Goal: Complete application form

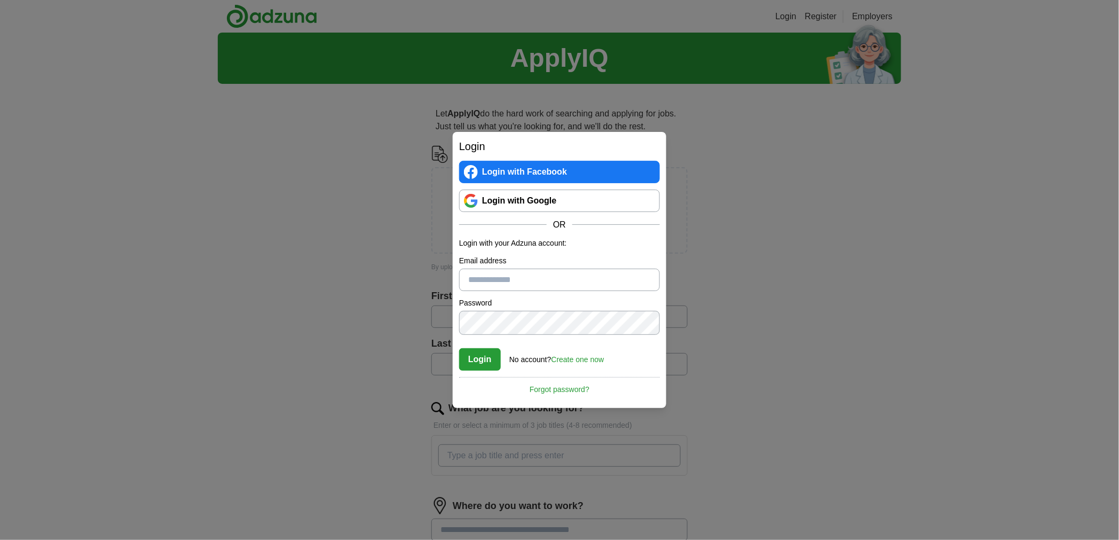
click at [497, 283] on input "Email address" at bounding box center [559, 280] width 201 height 22
click at [487, 280] on input "Email address" at bounding box center [559, 280] width 201 height 22
click at [275, 162] on div "Login Login with Facebook Login with Google OR Login with your Adzuna account: …" at bounding box center [559, 270] width 1119 height 540
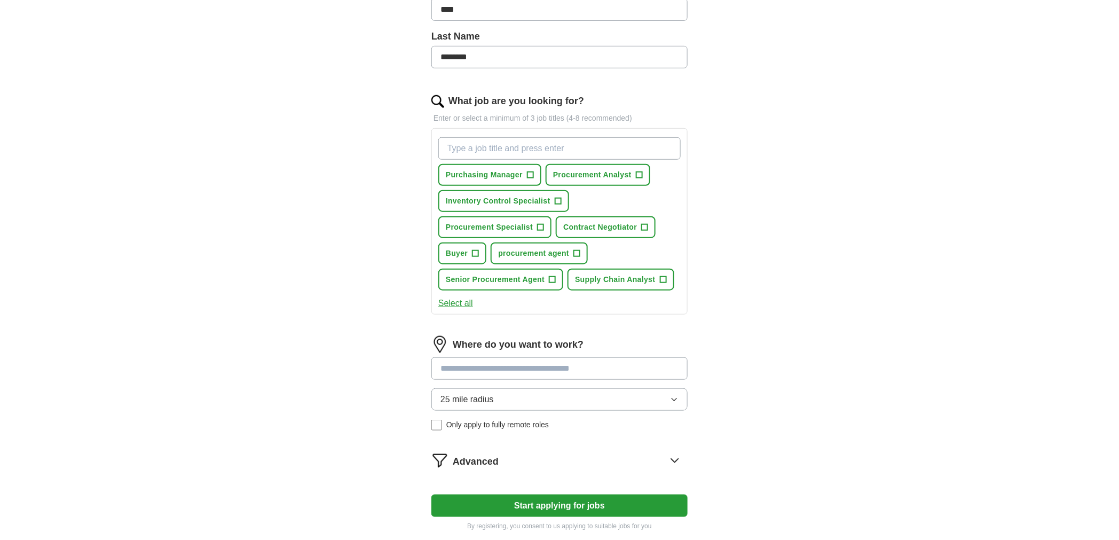
scroll to position [296, 0]
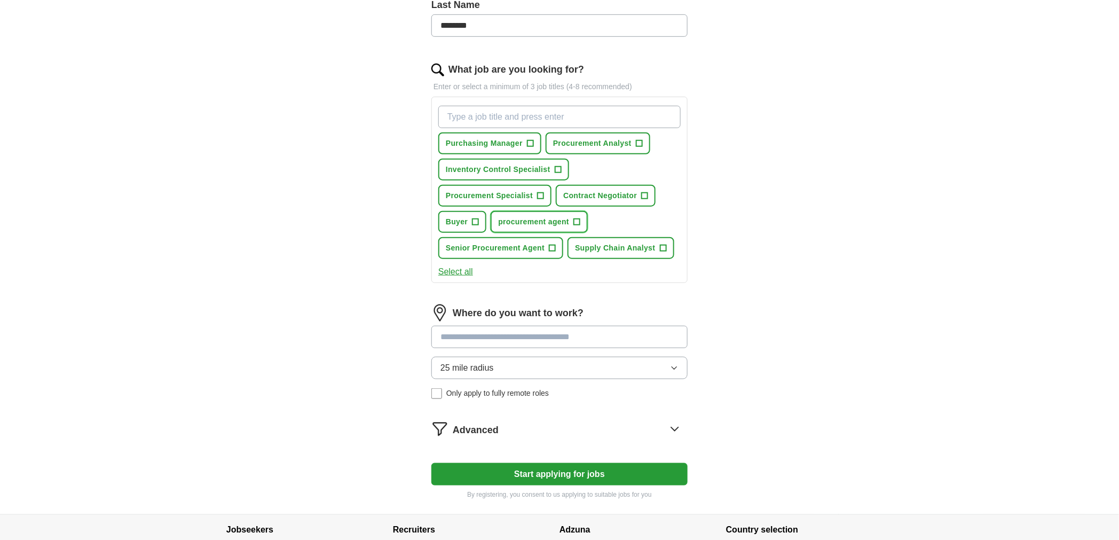
click at [574, 226] on span "+" at bounding box center [577, 222] width 6 height 9
click at [556, 253] on span "+" at bounding box center [553, 248] width 6 height 9
click at [544, 200] on span "+" at bounding box center [541, 196] width 6 height 9
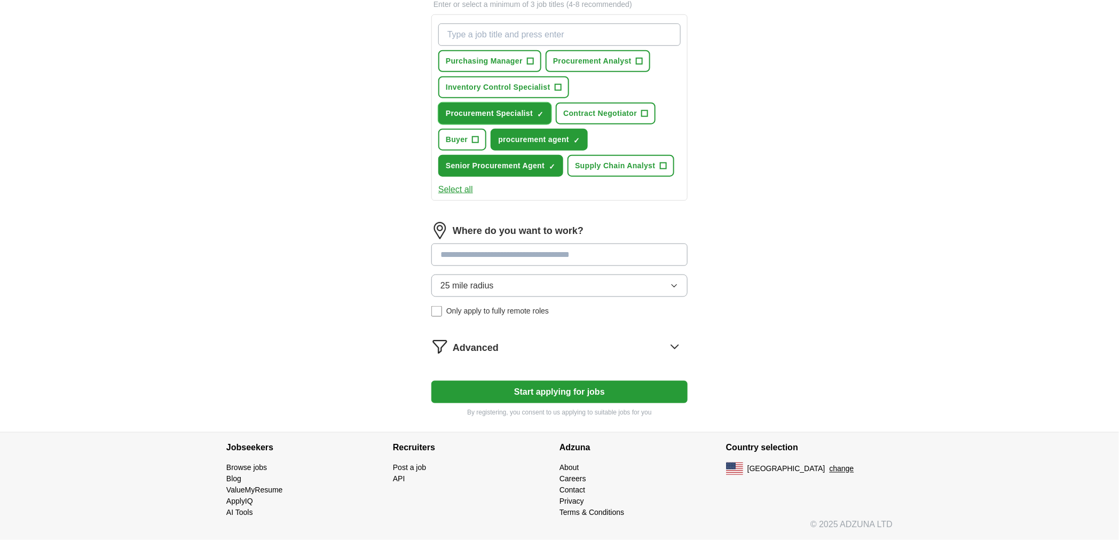
scroll to position [474, 0]
click at [462, 292] on span "25 mile radius" at bounding box center [467, 285] width 53 height 13
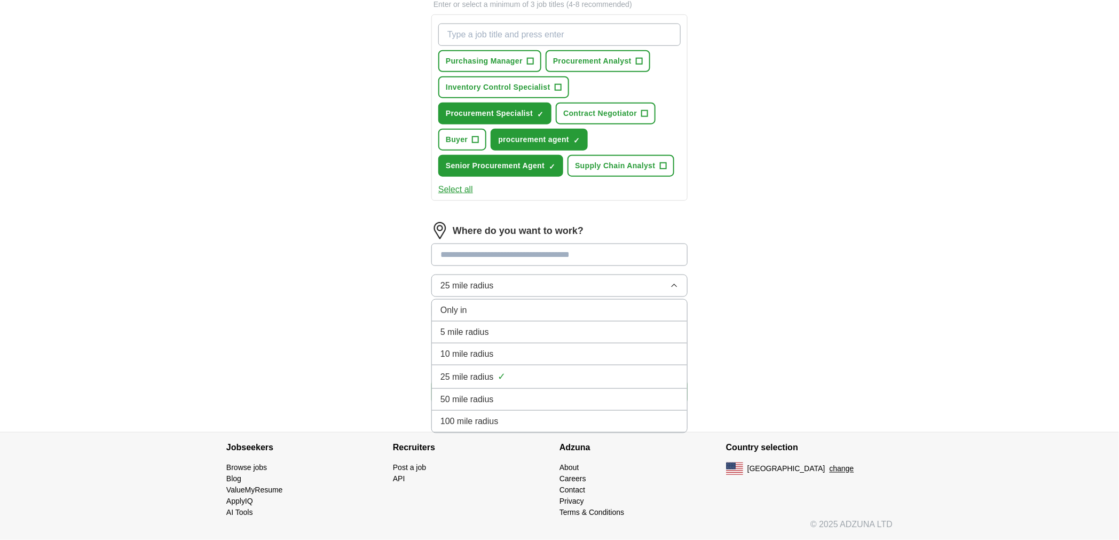
click at [450, 266] on input at bounding box center [560, 255] width 256 height 22
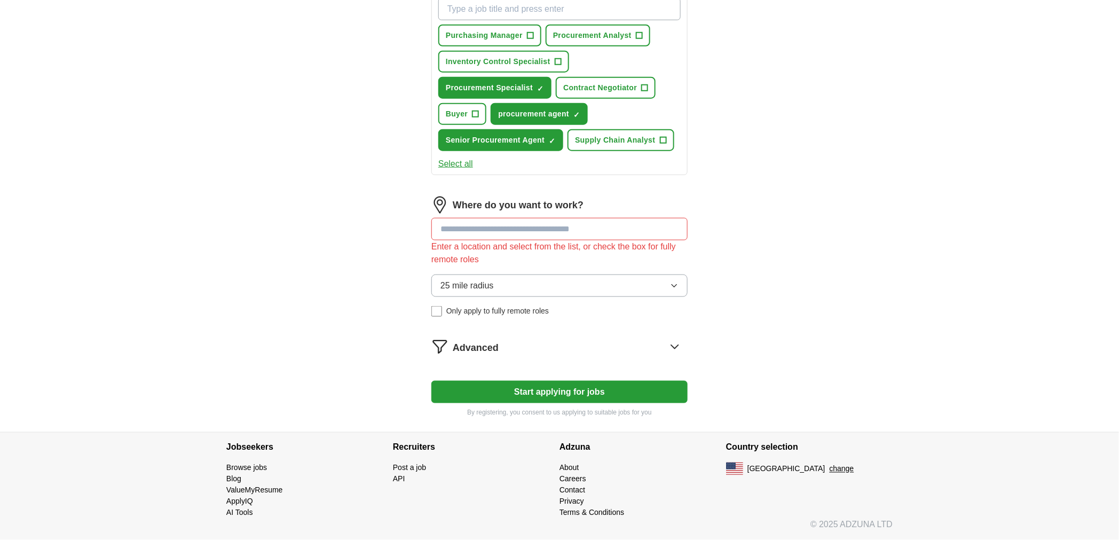
click at [439, 317] on div "25 mile radius Only apply to fully remote roles" at bounding box center [560, 296] width 256 height 42
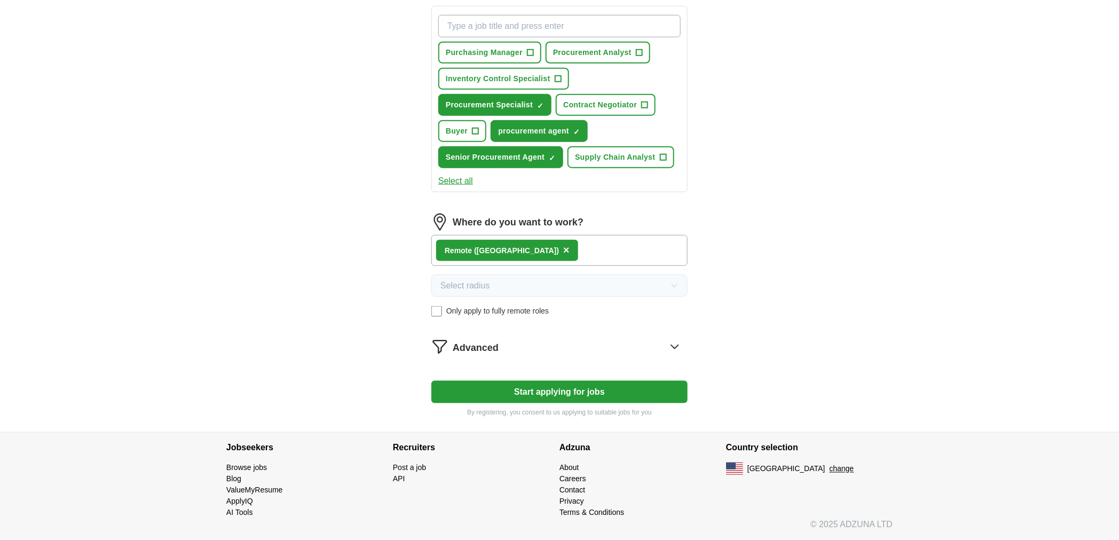
click at [553, 403] on button "Start applying for jobs" at bounding box center [560, 392] width 256 height 22
select select "**"
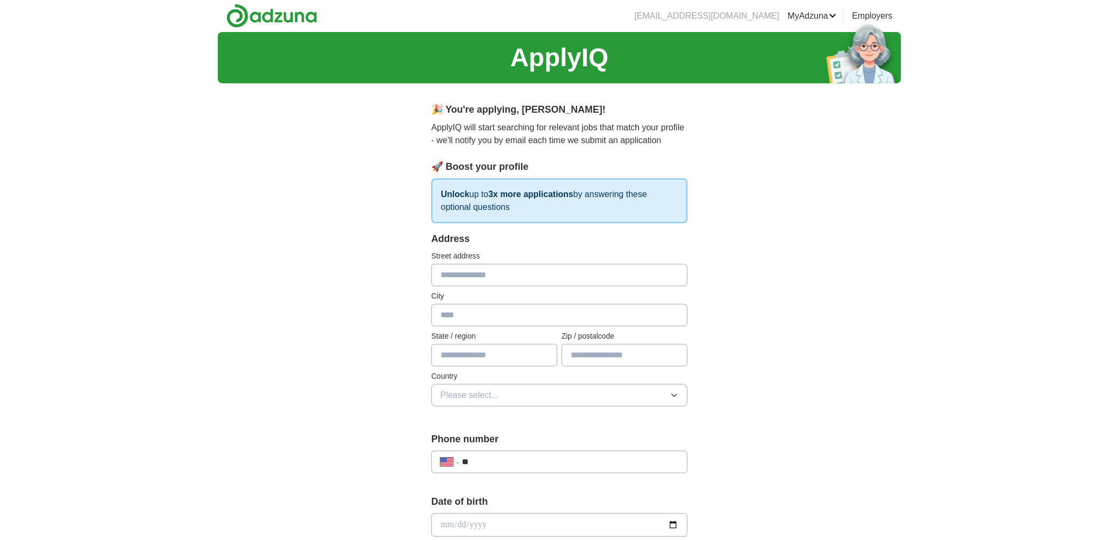
scroll to position [0, 0]
click at [464, 402] on span "Please select..." at bounding box center [470, 395] width 58 height 13
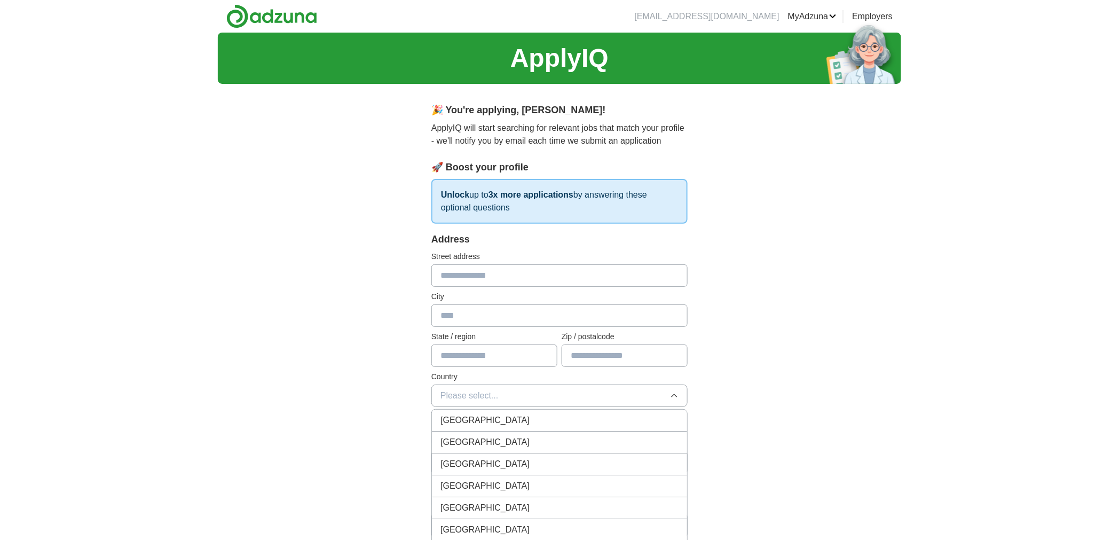
click at [462, 449] on span "United States" at bounding box center [485, 442] width 89 height 13
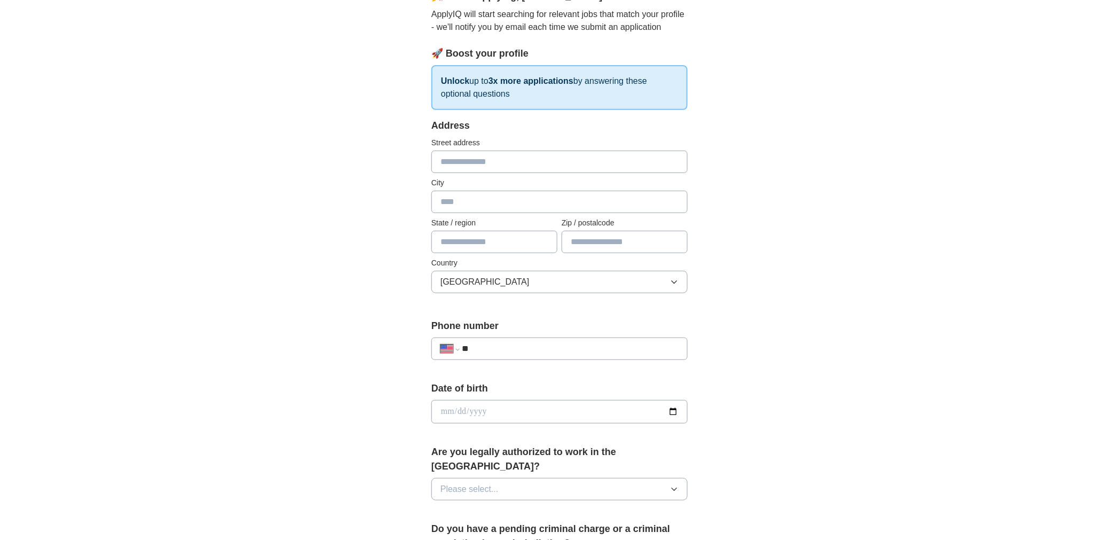
scroll to position [119, 0]
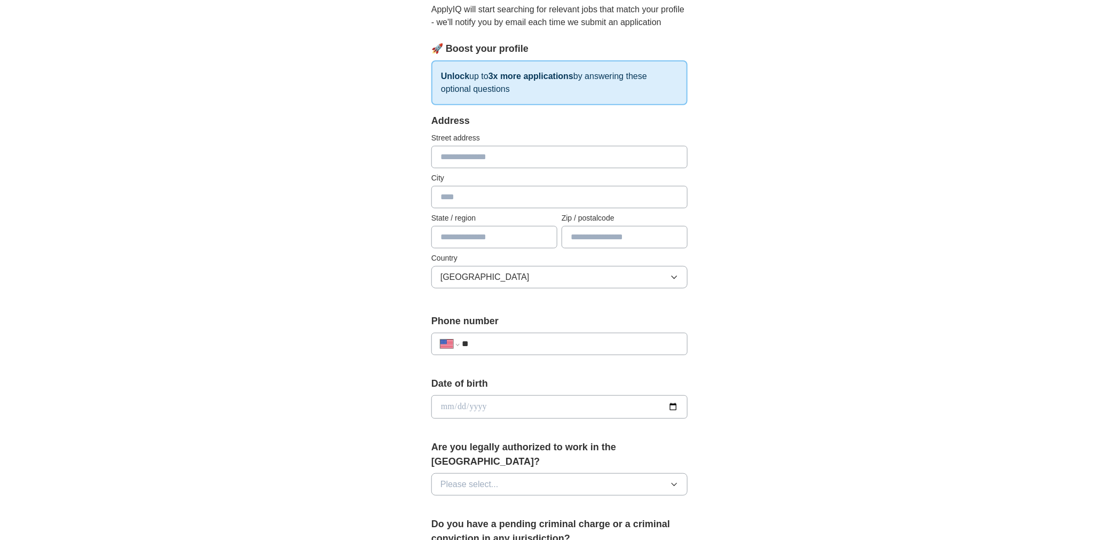
click at [492, 350] on input "**" at bounding box center [570, 344] width 217 height 13
type input "**********"
click at [454, 419] on input "date" at bounding box center [560, 406] width 256 height 23
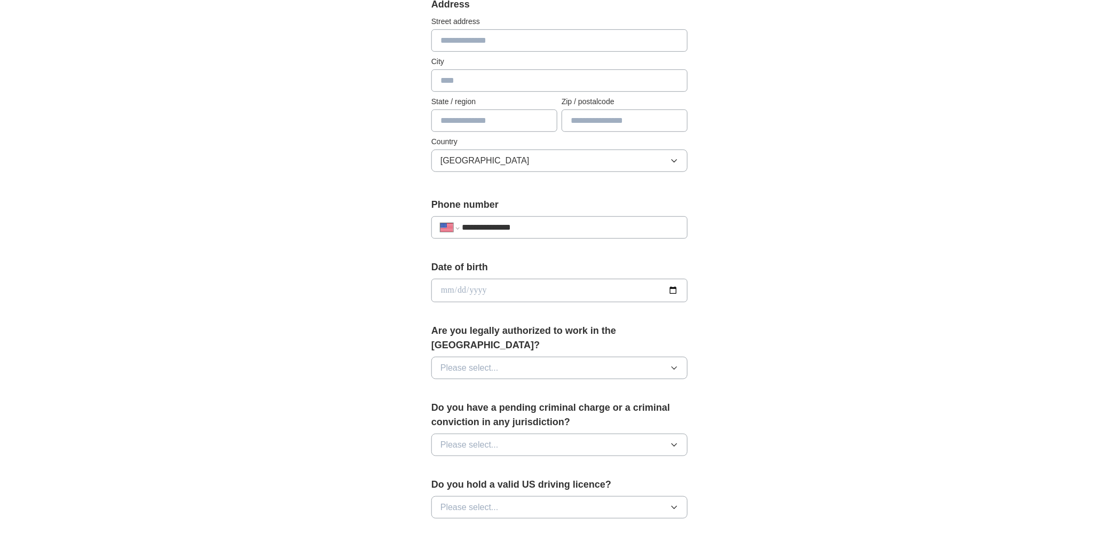
scroll to position [237, 0]
click at [453, 372] on span "Please select..." at bounding box center [470, 365] width 58 height 13
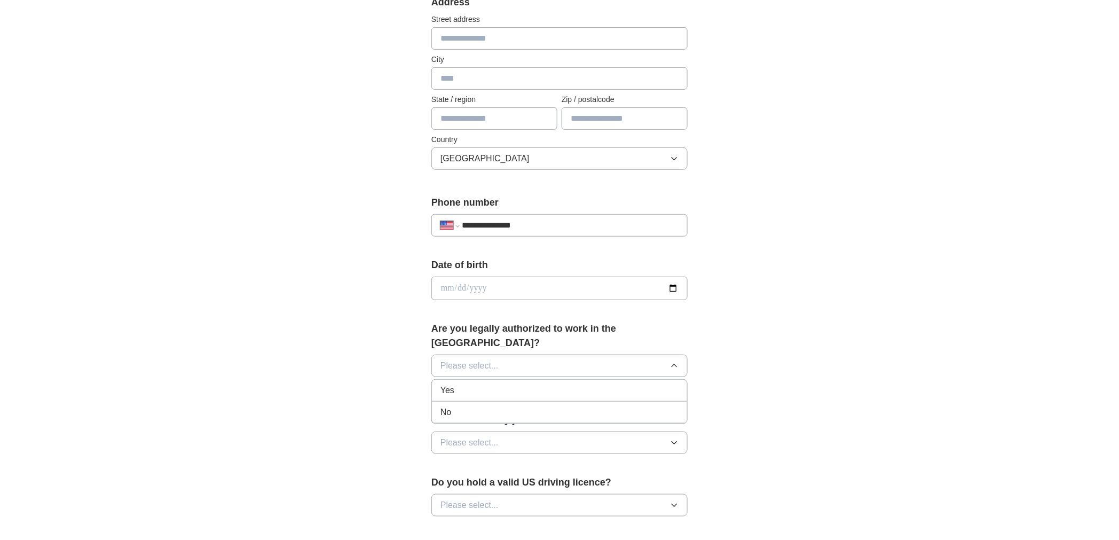
click at [451, 397] on span "Yes" at bounding box center [448, 390] width 14 height 13
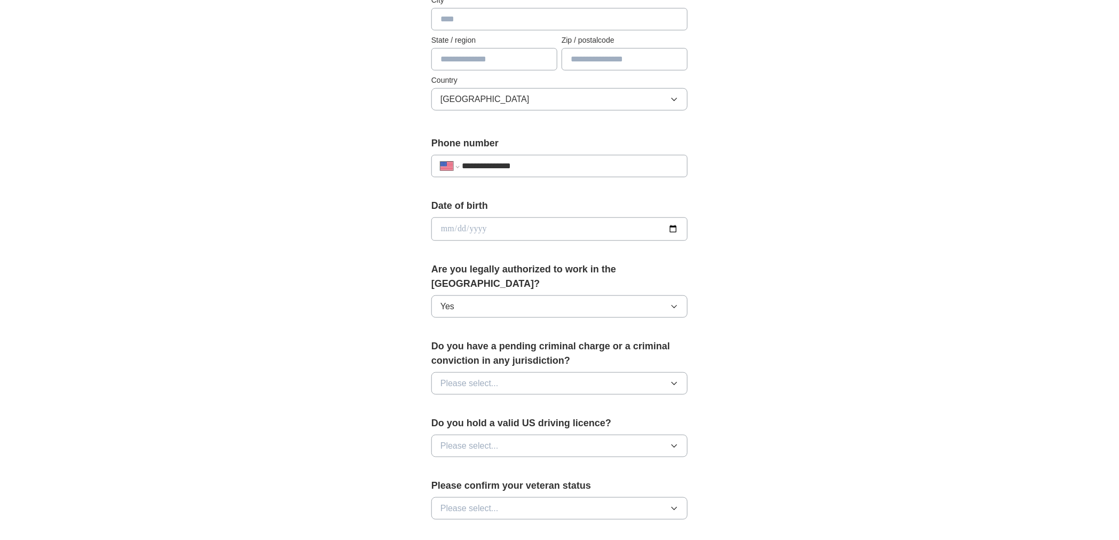
click at [444, 390] on span "Please select..." at bounding box center [470, 383] width 58 height 13
click at [446, 436] on span "No" at bounding box center [446, 430] width 11 height 13
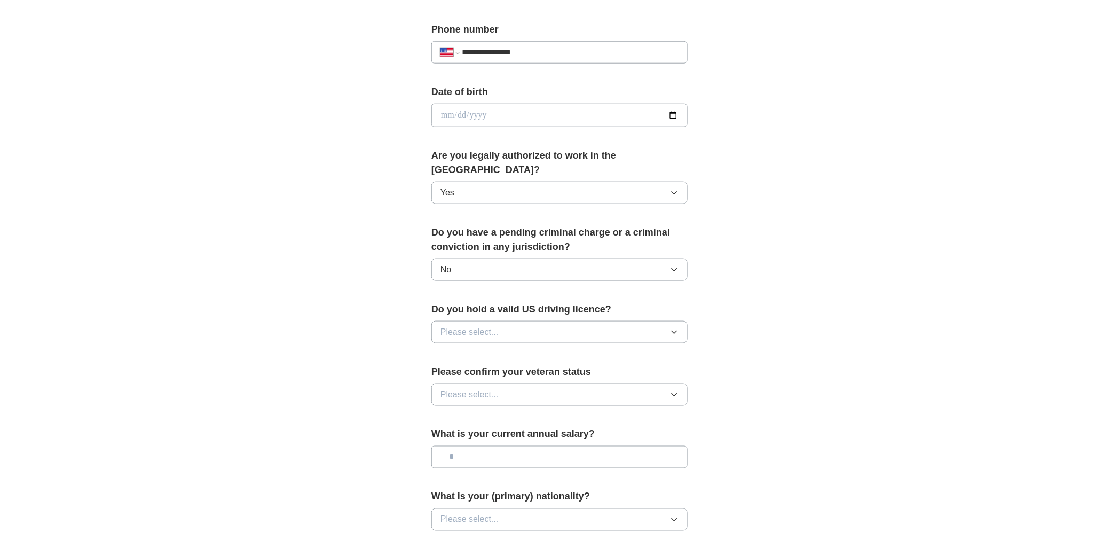
scroll to position [415, 0]
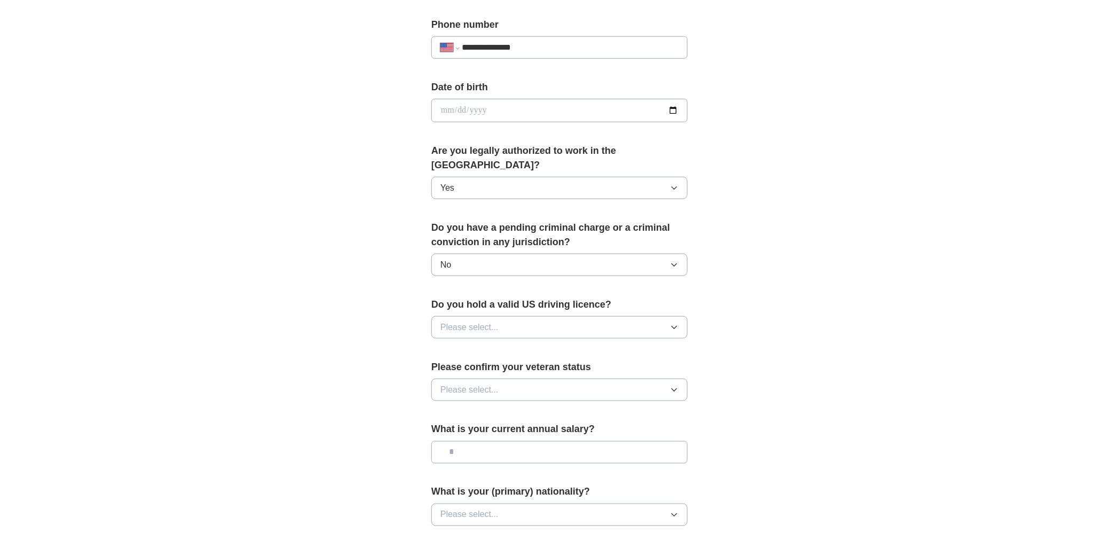
click at [461, 334] on span "Please select..." at bounding box center [470, 327] width 58 height 13
click at [454, 358] on span "Yes" at bounding box center [448, 352] width 14 height 13
click at [444, 396] on span "Please select..." at bounding box center [470, 389] width 58 height 13
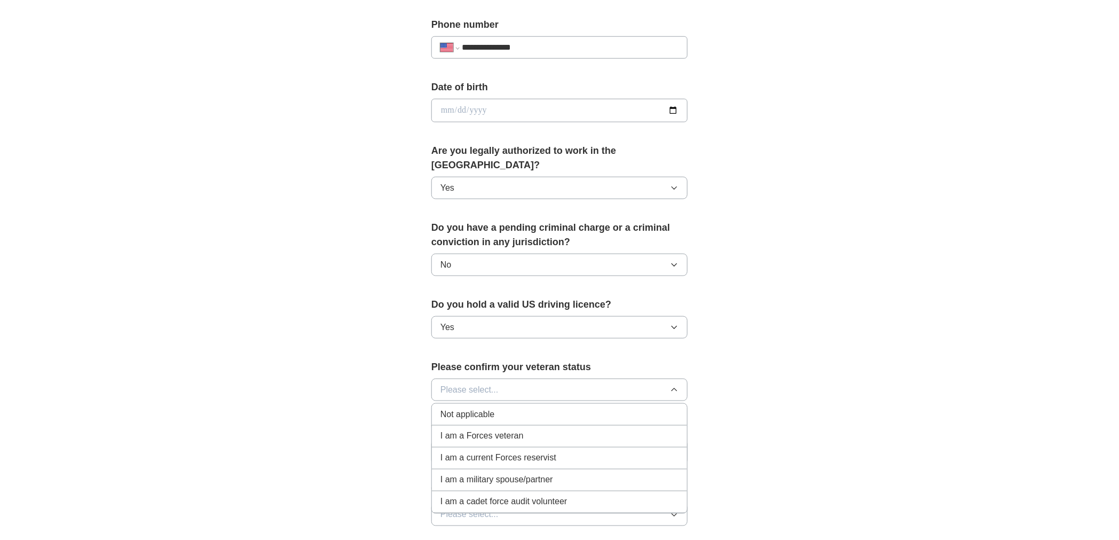
click at [460, 421] on span "Not applicable" at bounding box center [468, 414] width 54 height 13
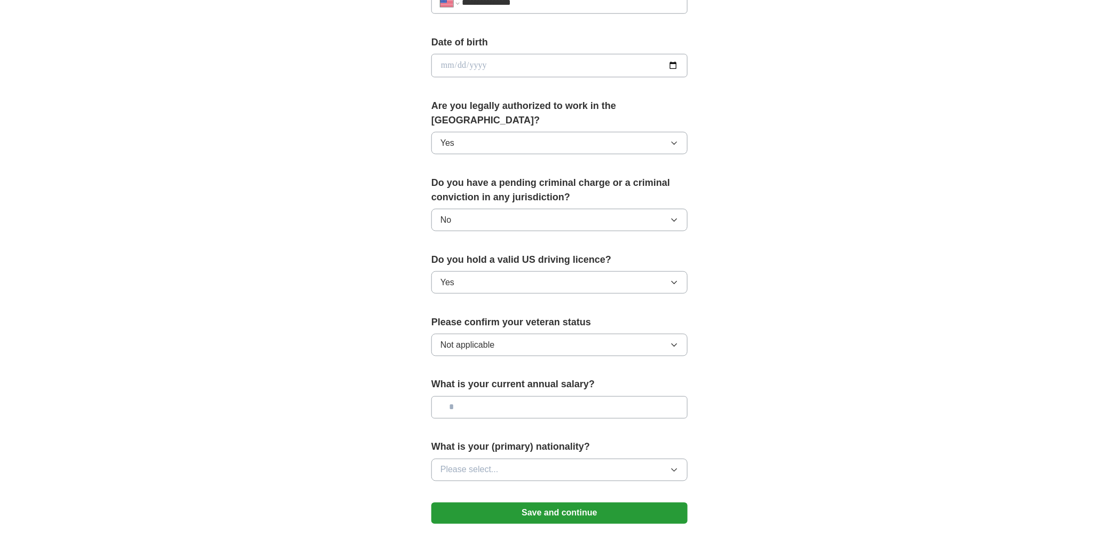
scroll to position [593, 0]
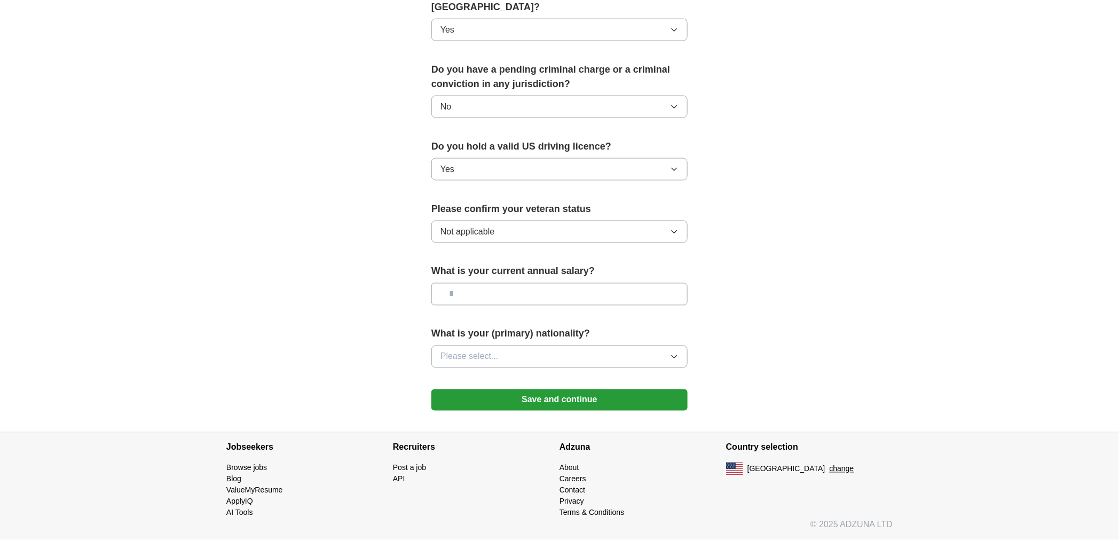
click at [478, 304] on input "text" at bounding box center [560, 294] width 256 height 22
type input "*******"
click at [469, 363] on span "Please select..." at bounding box center [470, 356] width 58 height 13
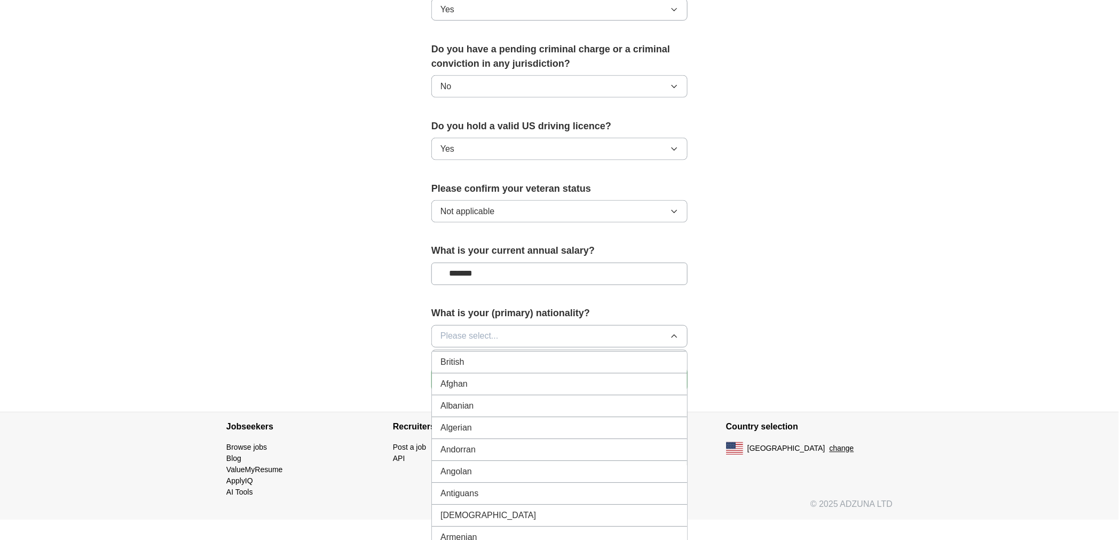
scroll to position [0, 0]
click at [461, 367] on span "American" at bounding box center [459, 361] width 36 height 13
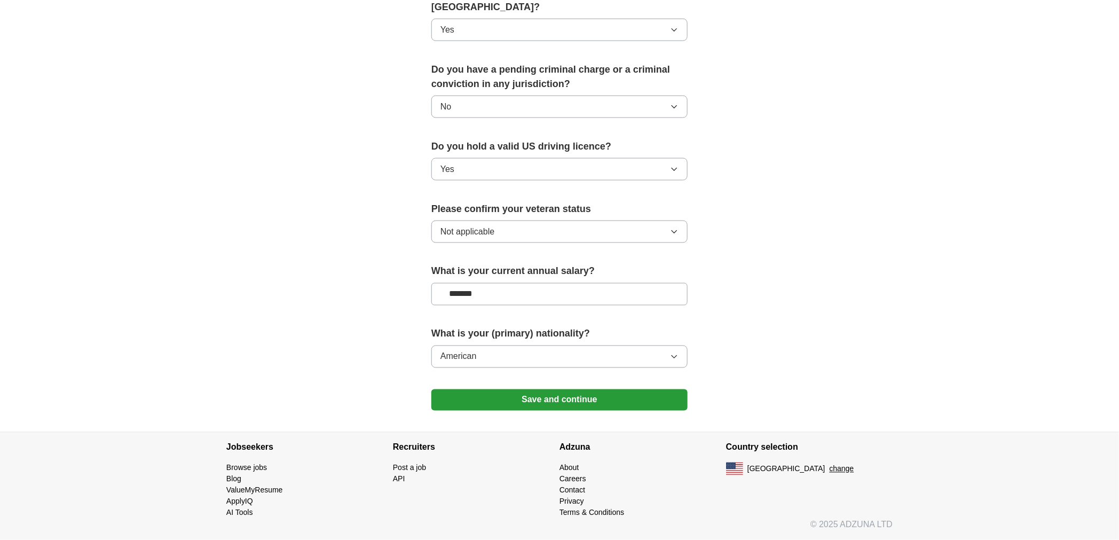
click at [586, 411] on button "Save and continue" at bounding box center [560, 399] width 256 height 21
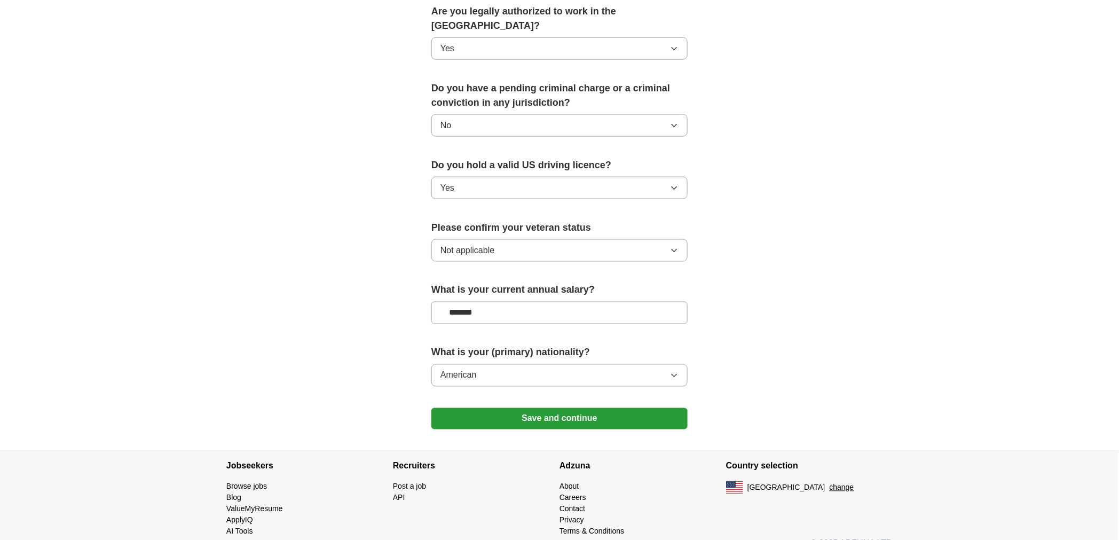
type input "**********"
click at [432, 408] on button "Save and continue" at bounding box center [560, 418] width 256 height 21
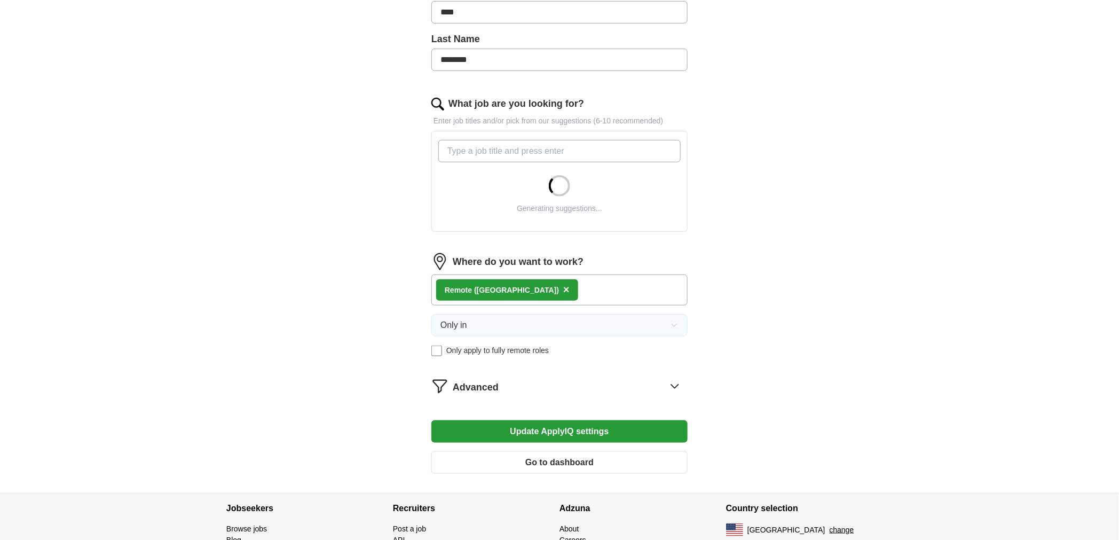
scroll to position [296, 0]
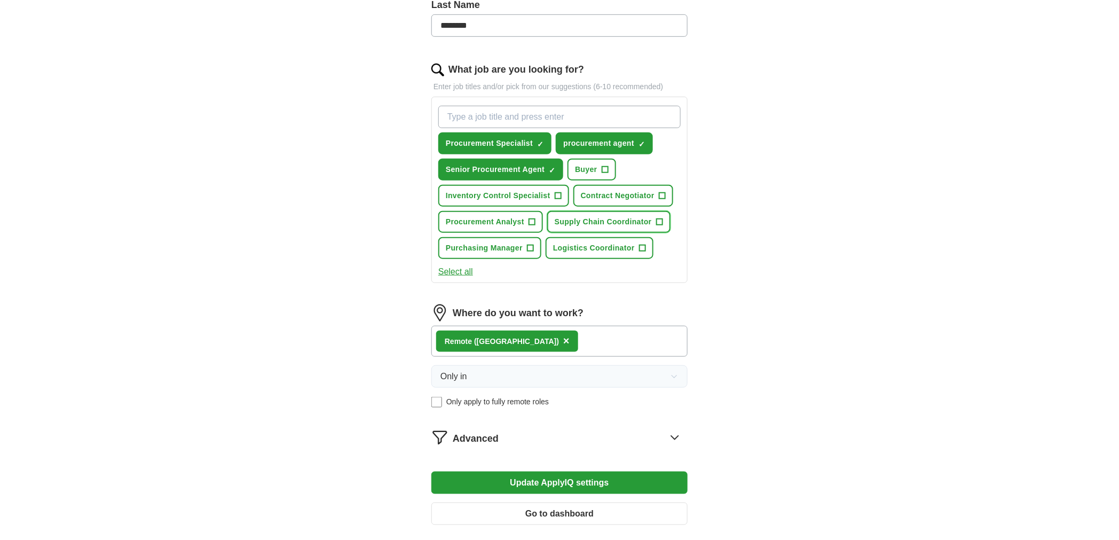
click at [569, 233] on button "Supply Chain Coordinator +" at bounding box center [608, 222] width 123 height 22
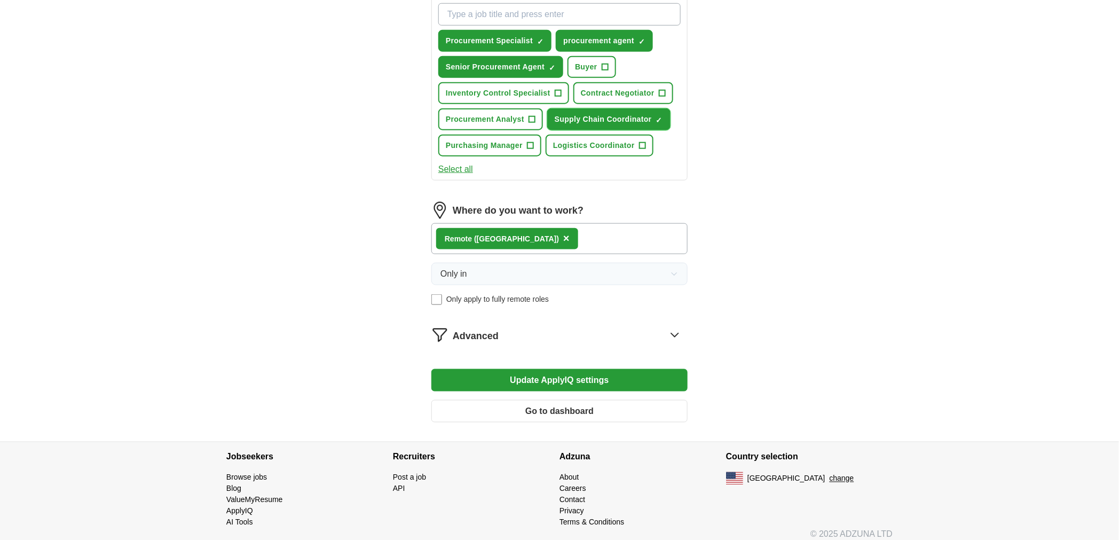
scroll to position [415, 0]
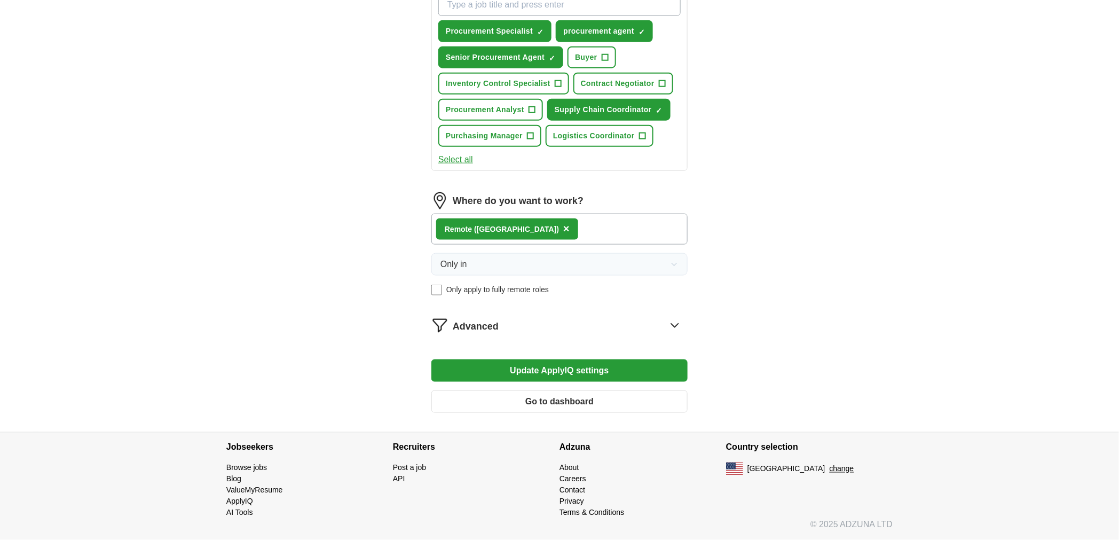
click at [464, 166] on button "Select all" at bounding box center [455, 159] width 35 height 13
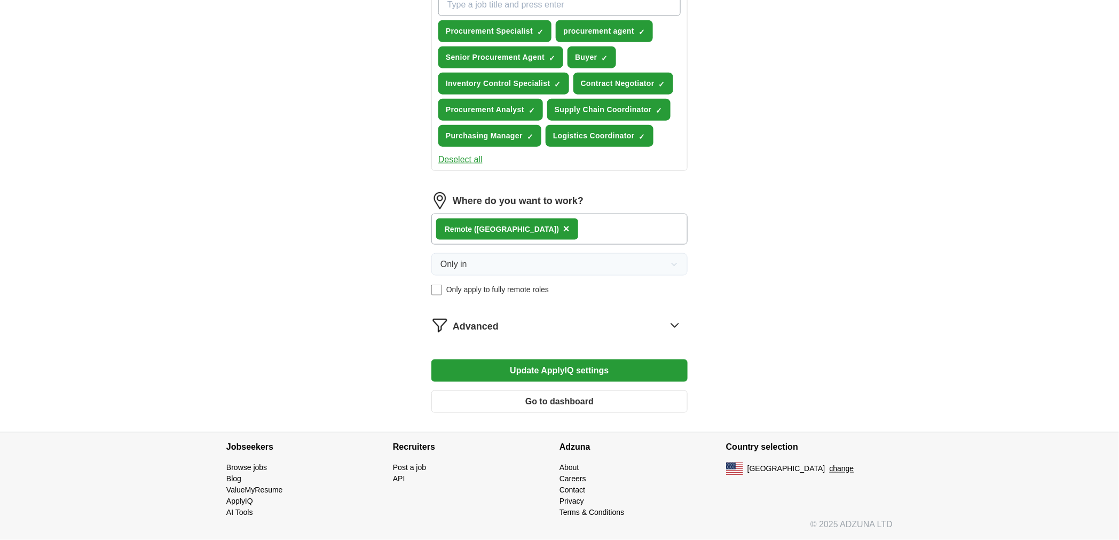
scroll to position [593, 0]
click at [675, 334] on icon at bounding box center [675, 325] width 17 height 17
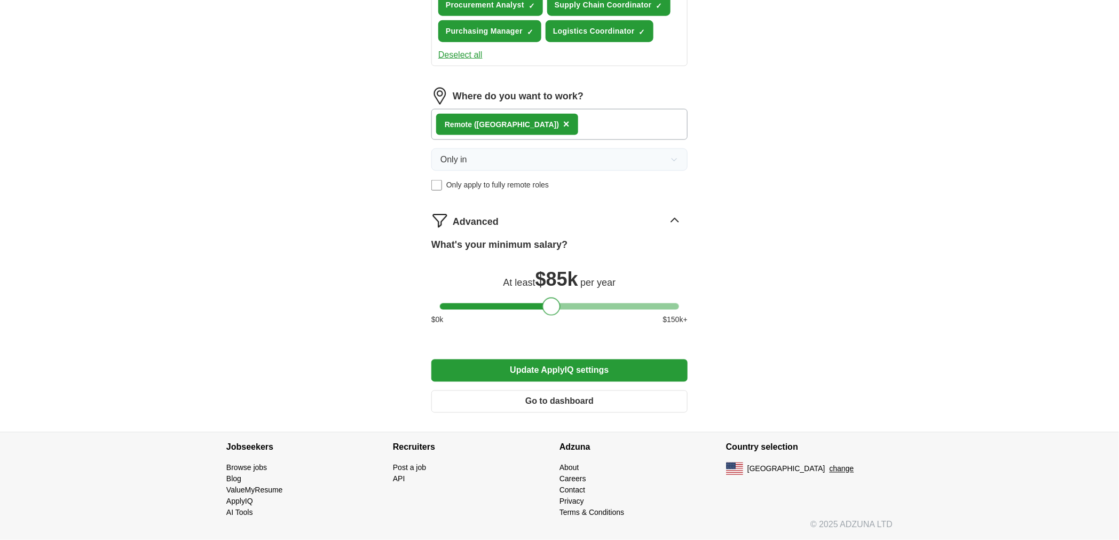
drag, startPoint x: 449, startPoint y: 423, endPoint x: 552, endPoint y: 428, distance: 103.2
click at [552, 316] on div at bounding box center [552, 306] width 18 height 18
click at [556, 382] on button "Update ApplyIQ settings" at bounding box center [560, 370] width 256 height 22
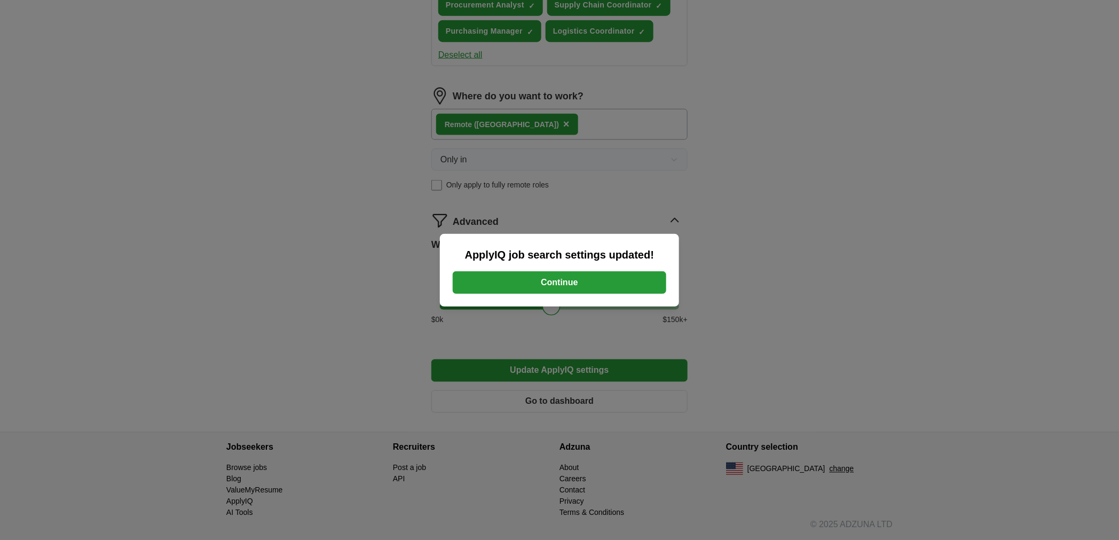
click at [564, 283] on button "Continue" at bounding box center [560, 282] width 214 height 22
